Goal: Find specific page/section: Find specific page/section

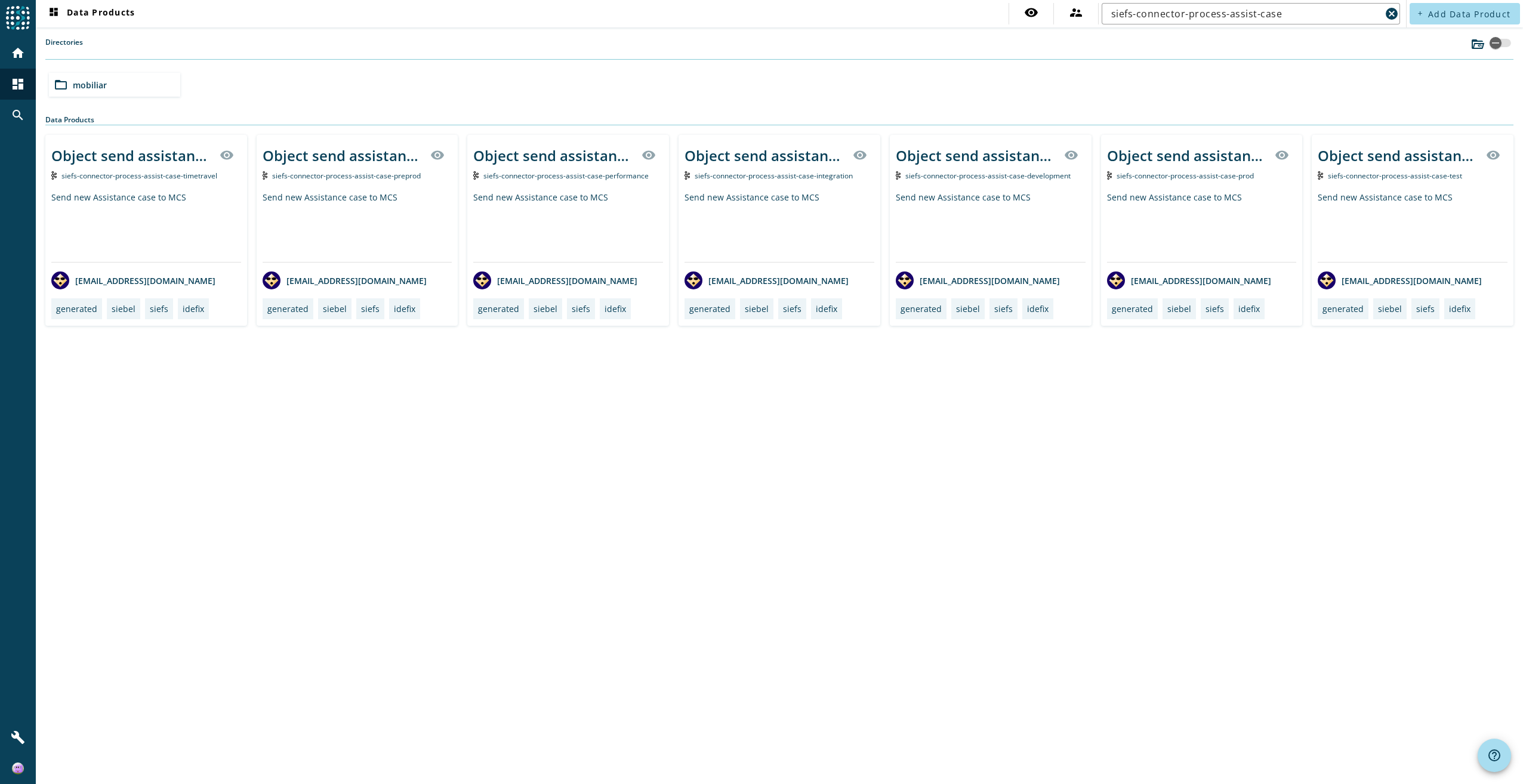
click at [368, 179] on span "siefs-connector-process-assist-case-preprod" at bounding box center [347, 176] width 149 height 10
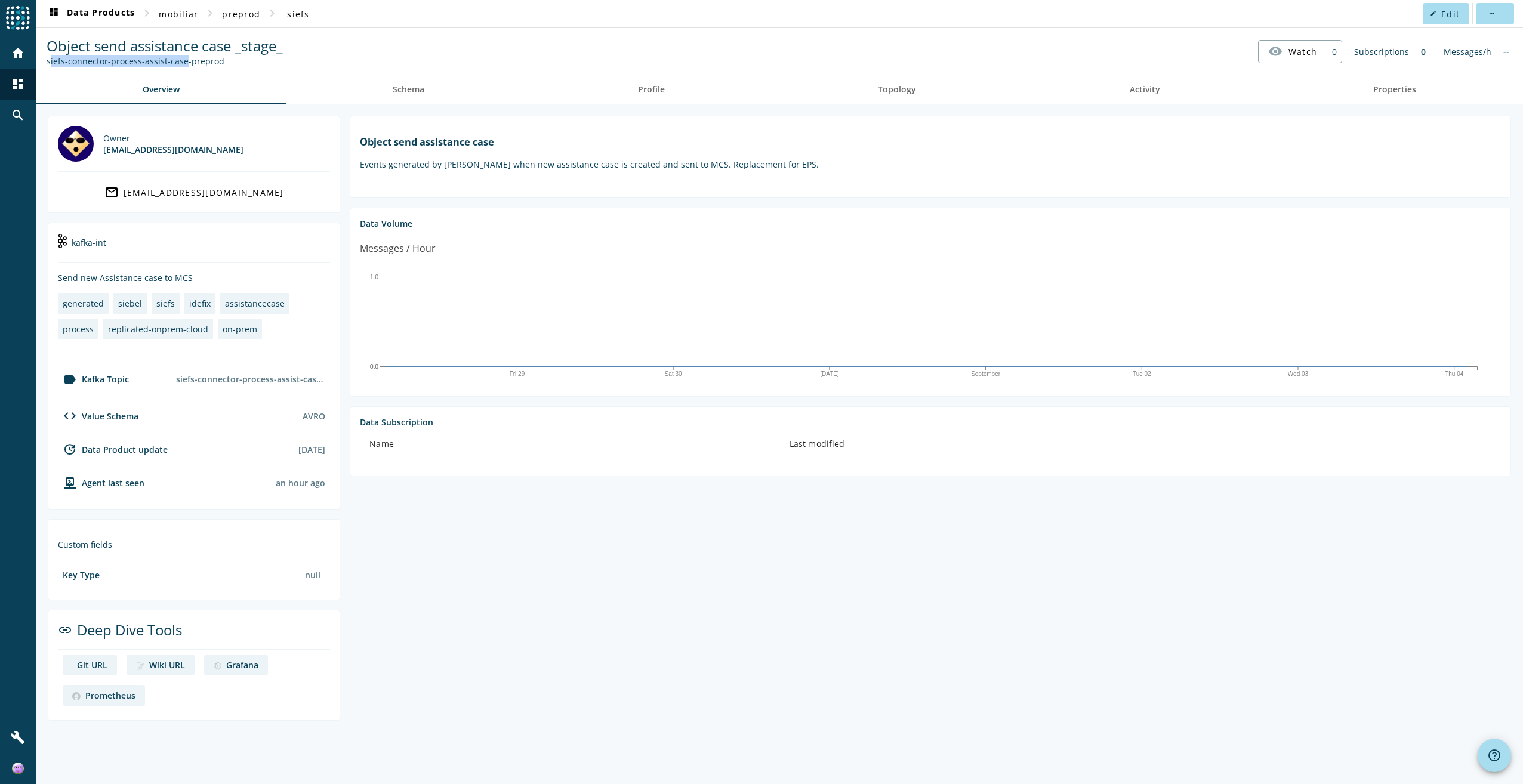
drag, startPoint x: 46, startPoint y: 62, endPoint x: 181, endPoint y: 61, distance: 135.0
click at [181, 61] on div "Object send assistance case _stage_ siefs-connector-process-assist-case-preprod" at bounding box center [164, 51] width 242 height 31
copy div "siefs-connector-process-assist-cas"
click at [120, 14] on span "dashboard Data Products" at bounding box center [90, 13] width 88 height 14
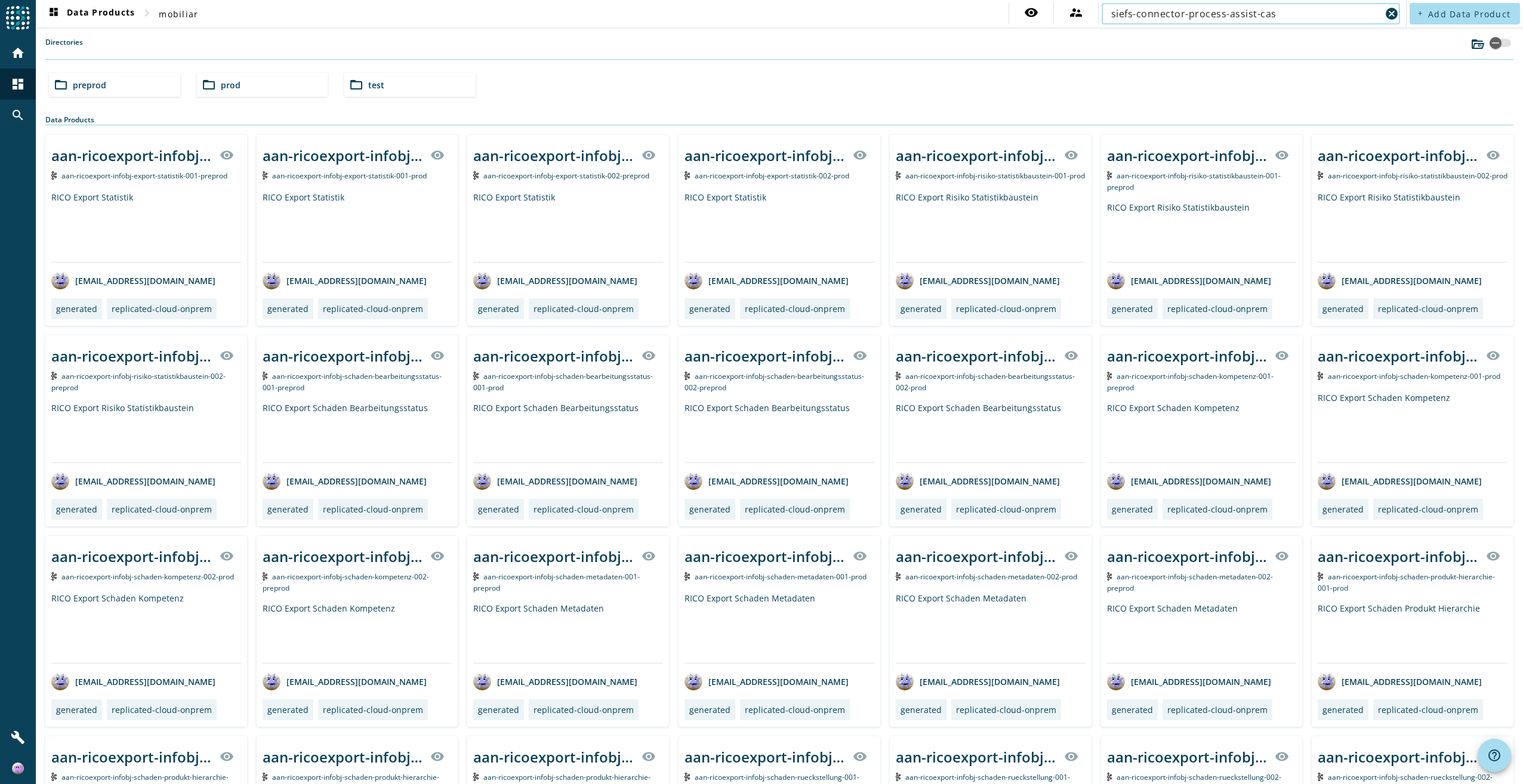
type input "siefs-connector-process-assist-cas"
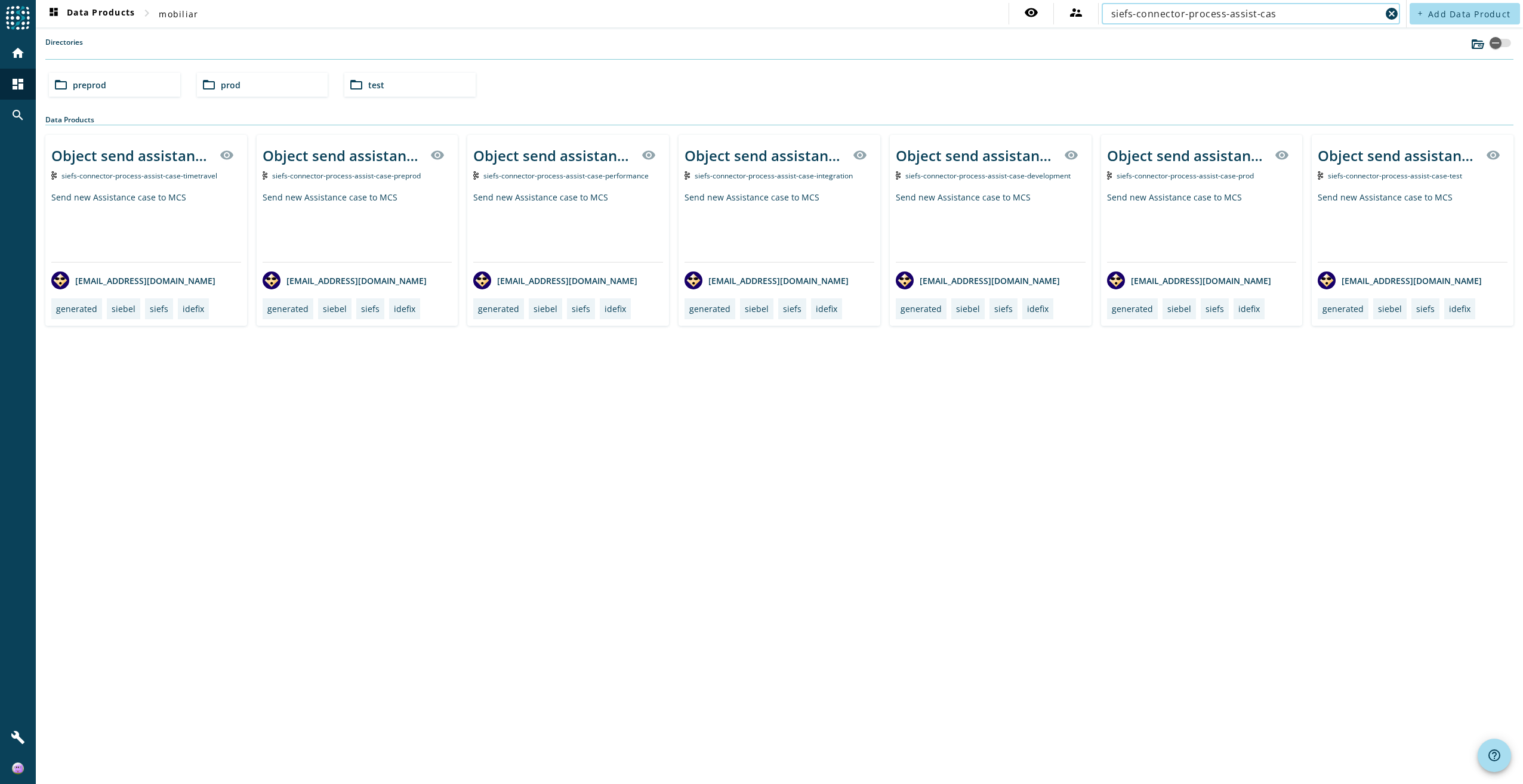
click at [956, 182] on div "Object send assistance case _stage_ visibility siefs-connector-process-assist-c…" at bounding box center [990, 230] width 202 height 191
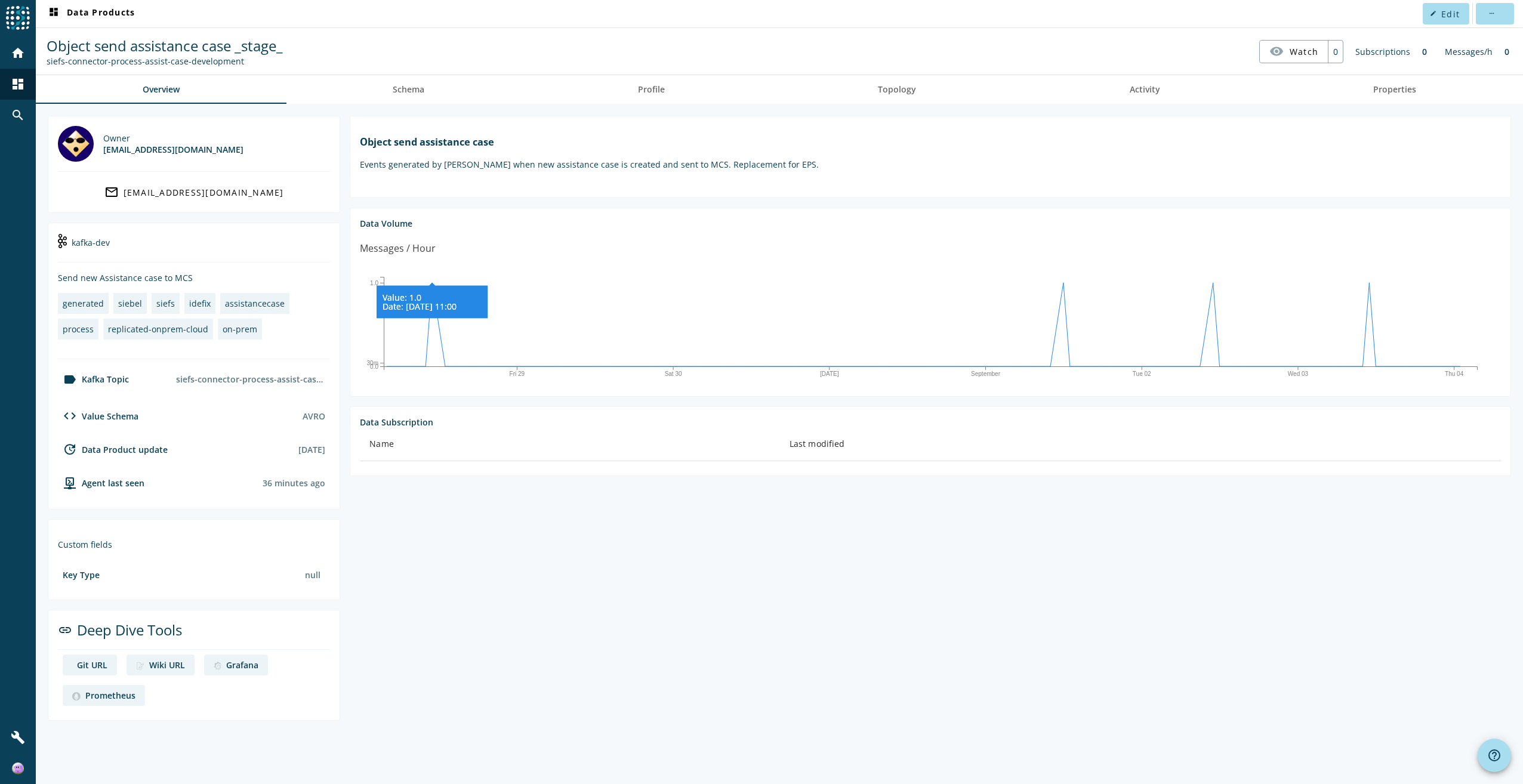
click at [431, 288] on icon at bounding box center [432, 300] width 111 height 35
drag, startPoint x: 240, startPoint y: 66, endPoint x: 46, endPoint y: 65, distance: 194.0
click at [46, 65] on div "siefs-connector-process-assist-case-development" at bounding box center [164, 60] width 236 height 11
copy div "siefs-connector-process-assist-case-development"
